Goal: Information Seeking & Learning: Understand process/instructions

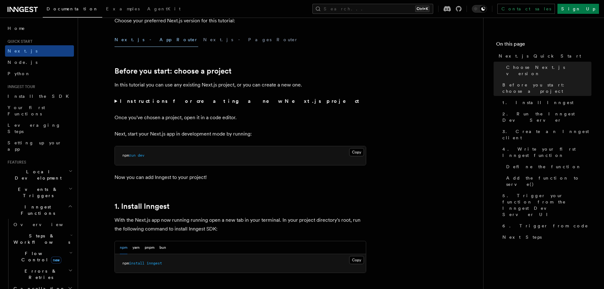
scroll to position [347, 0]
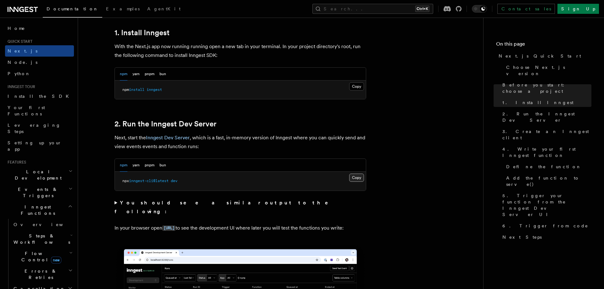
click at [352, 177] on button "Copy Copied" at bounding box center [356, 178] width 15 height 8
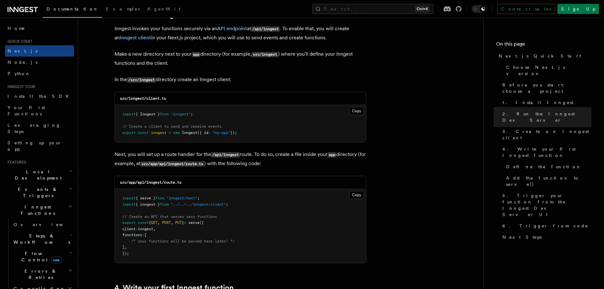
scroll to position [738, 0]
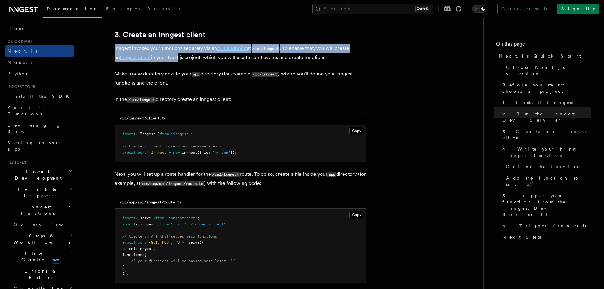
drag, startPoint x: 106, startPoint y: 53, endPoint x: 171, endPoint y: 59, distance: 65.1
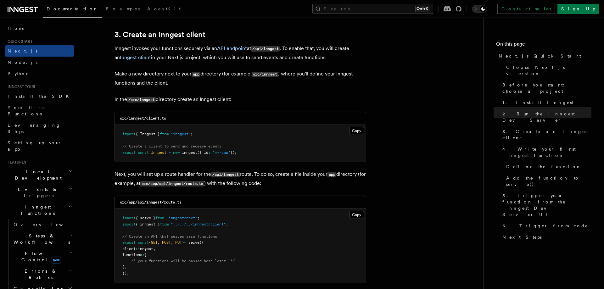
click at [196, 97] on p "In the /src/inngest directory create an Inngest client:" at bounding box center [240, 99] width 252 height 9
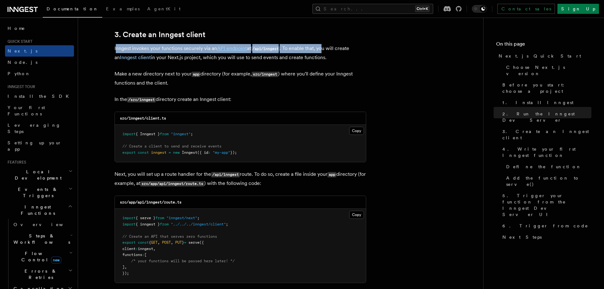
drag, startPoint x: 118, startPoint y: 52, endPoint x: 344, endPoint y: 49, distance: 226.5
click at [335, 49] on p "Inngest invokes your functions securely via an API endpoint at /api/inngest . T…" at bounding box center [240, 53] width 252 height 18
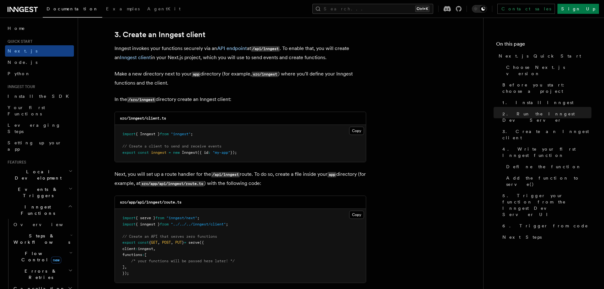
click at [359, 53] on p "Inngest invokes your functions securely via an API endpoint at /api/inngest . T…" at bounding box center [240, 53] width 252 height 18
drag, startPoint x: 177, startPoint y: 64, endPoint x: 223, endPoint y: 63, distance: 46.5
drag, startPoint x: 115, startPoint y: 75, endPoint x: 256, endPoint y: 75, distance: 140.9
click at [251, 75] on p "Make a new directory next to your app directory (for example, src/inngest ) whe…" at bounding box center [240, 79] width 252 height 18
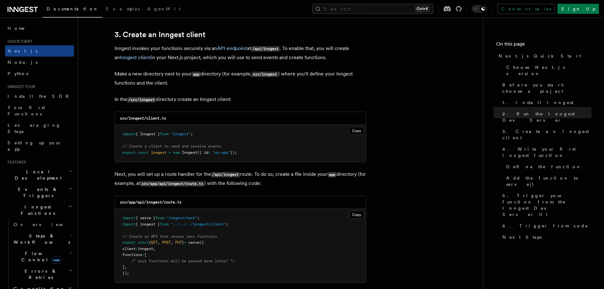
click at [277, 84] on p "Make a new directory next to your app directory (for example, src/inngest ) whe…" at bounding box center [240, 79] width 252 height 18
click at [356, 134] on button "Copy Copied" at bounding box center [356, 131] width 15 height 8
click at [355, 133] on button "Copy Copied" at bounding box center [356, 131] width 15 height 8
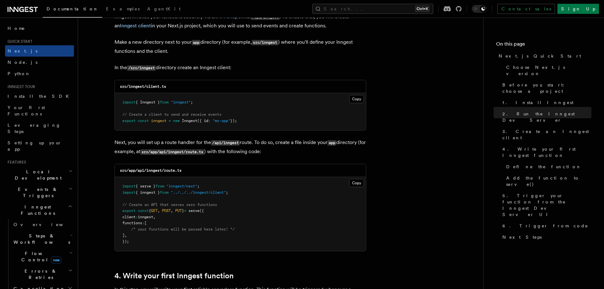
scroll to position [781, 0]
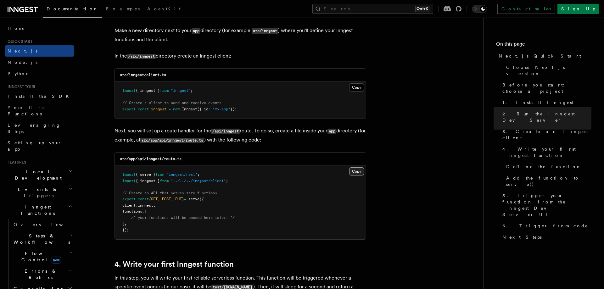
click at [354, 175] on button "Copy Copied" at bounding box center [356, 171] width 15 height 8
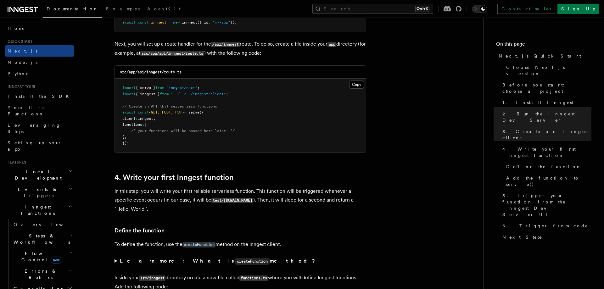
scroll to position [955, 0]
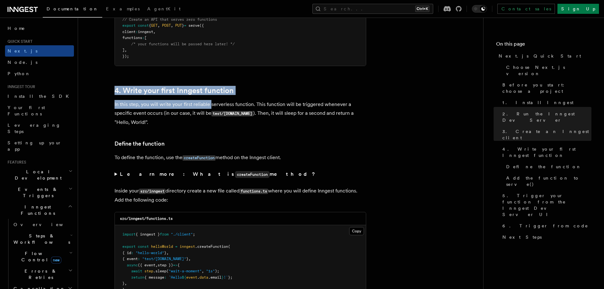
drag, startPoint x: 165, startPoint y: 96, endPoint x: 295, endPoint y: 125, distance: 132.9
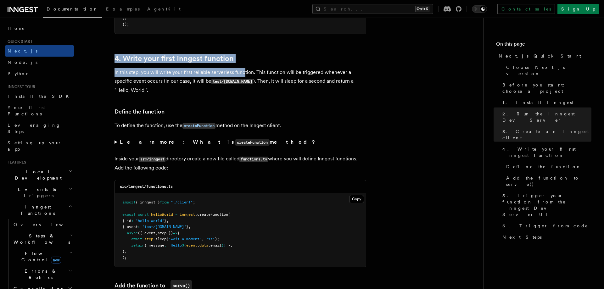
scroll to position [1042, 0]
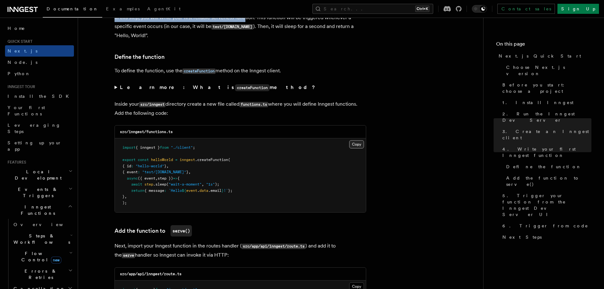
click at [362, 145] on button "Copy Copied" at bounding box center [356, 144] width 15 height 8
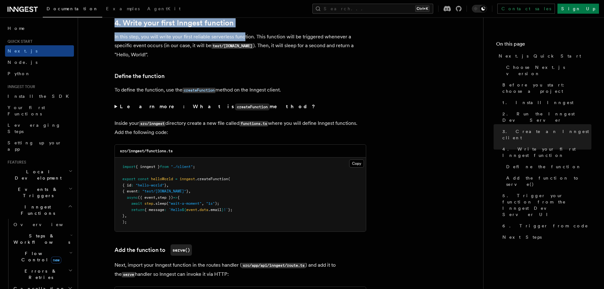
scroll to position [955, 0]
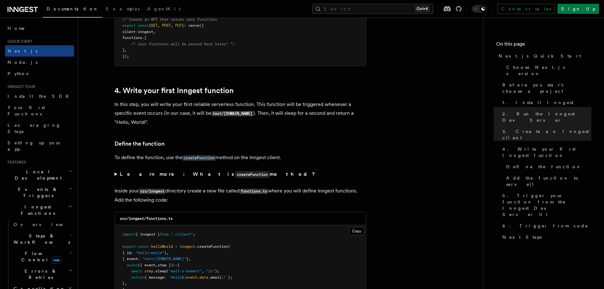
scroll to position [781, 0]
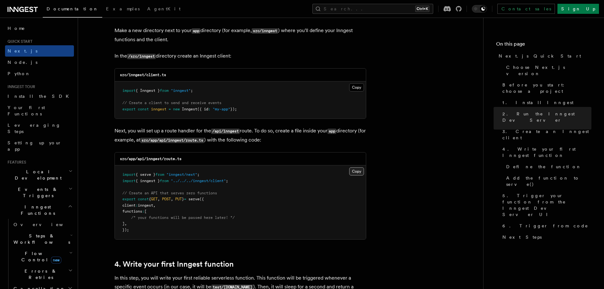
click at [353, 175] on button "Copy Copied" at bounding box center [356, 171] width 15 height 8
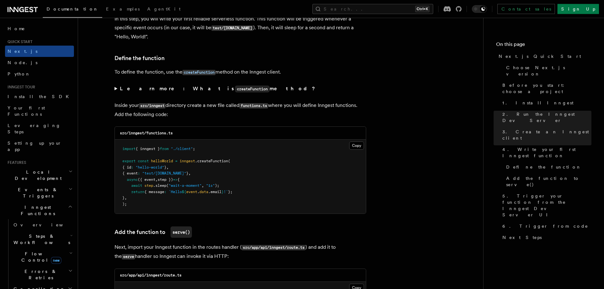
scroll to position [1042, 0]
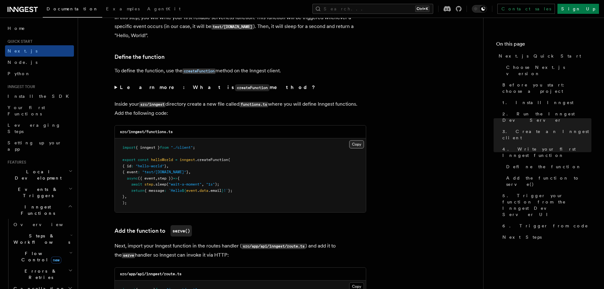
click at [351, 145] on button "Copy Copied" at bounding box center [356, 144] width 15 height 8
